Goal: Navigation & Orientation: Find specific page/section

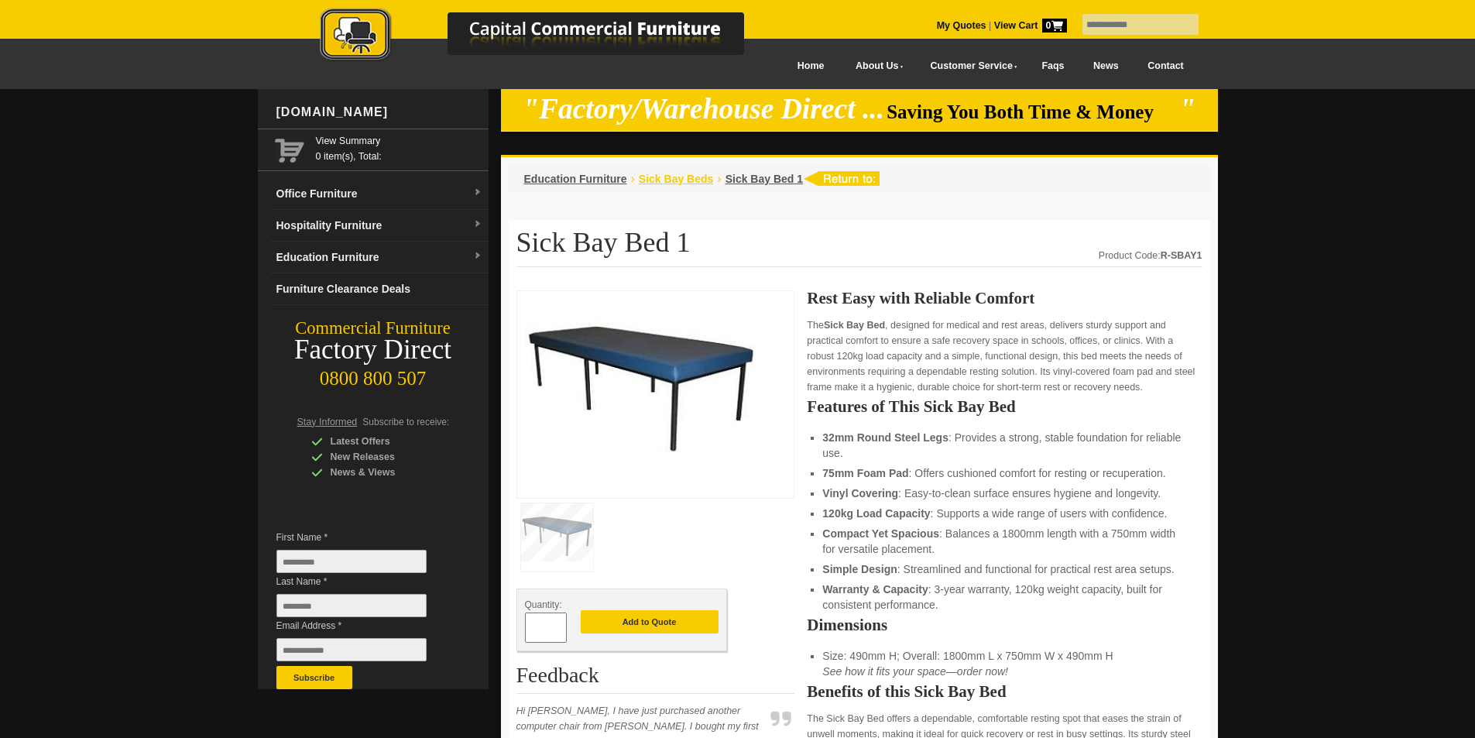
click at [663, 180] on span "Sick Bay Beds" at bounding box center [676, 179] width 75 height 12
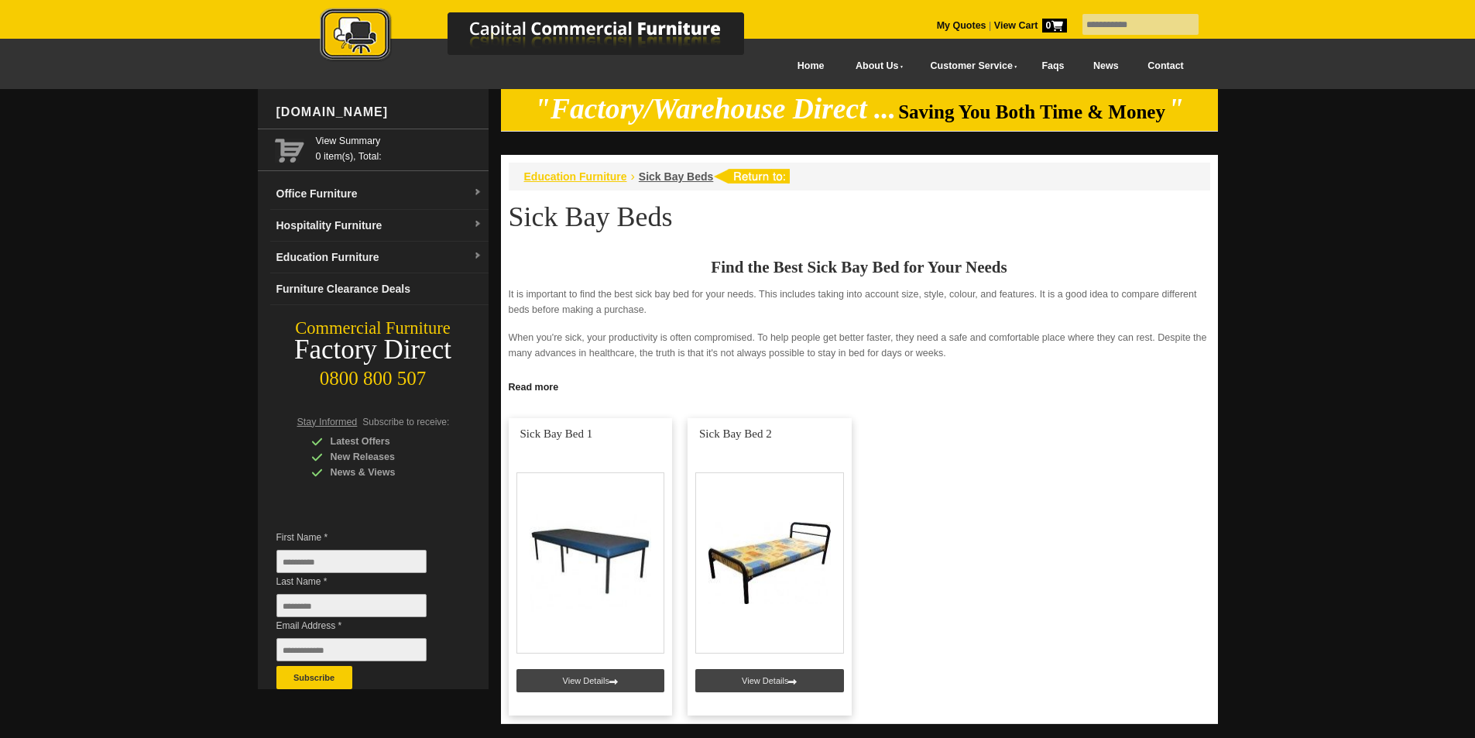
click at [579, 178] on span "Education Furniture" at bounding box center [575, 176] width 103 height 12
